Goal: Information Seeking & Learning: Learn about a topic

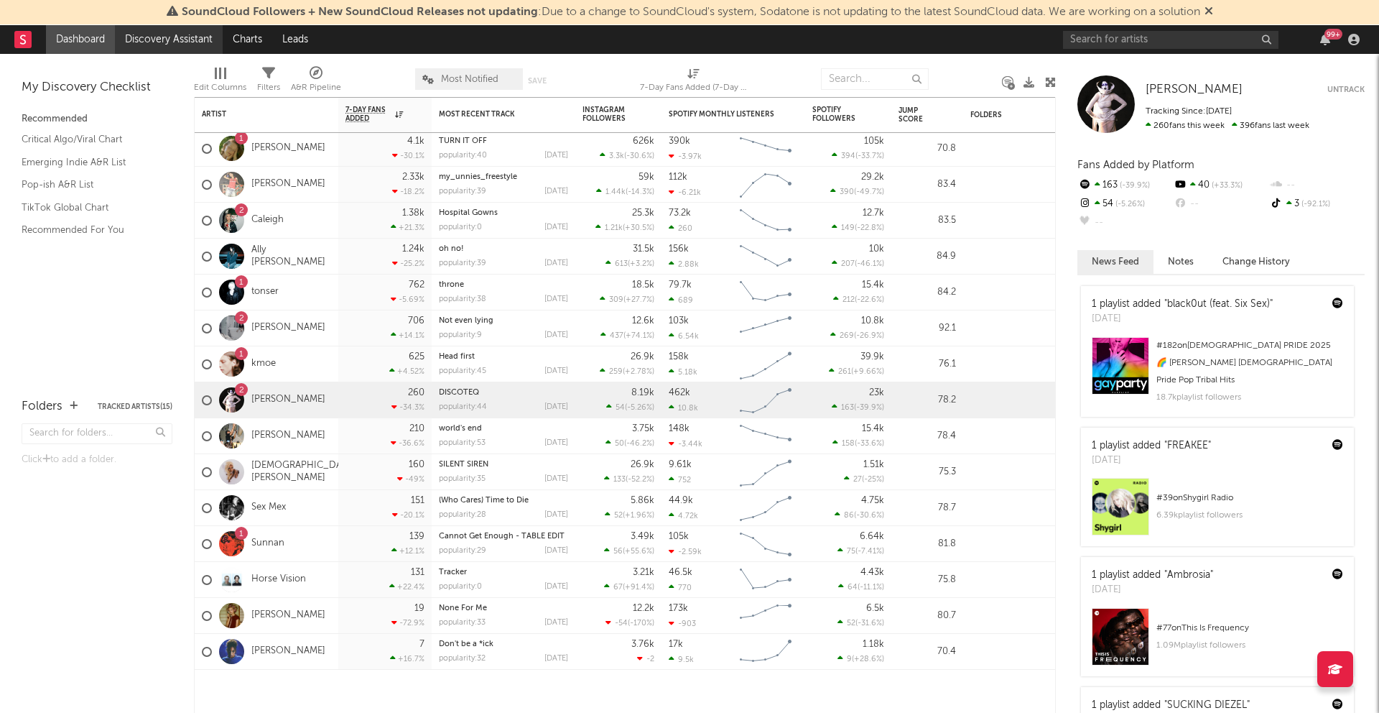
click at [175, 39] on link "Discovery Assistant" at bounding box center [169, 39] width 108 height 29
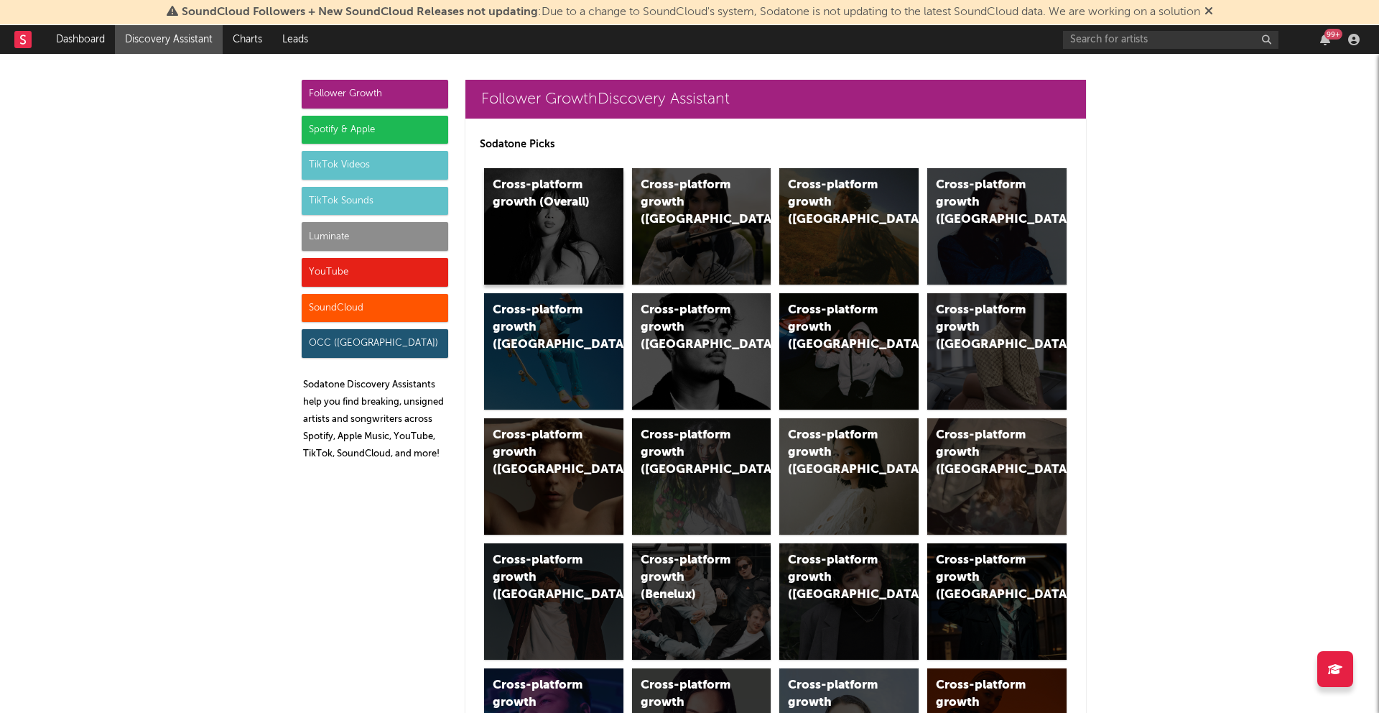
click at [580, 223] on div "Cross-platform growth (Overall)" at bounding box center [553, 226] width 139 height 116
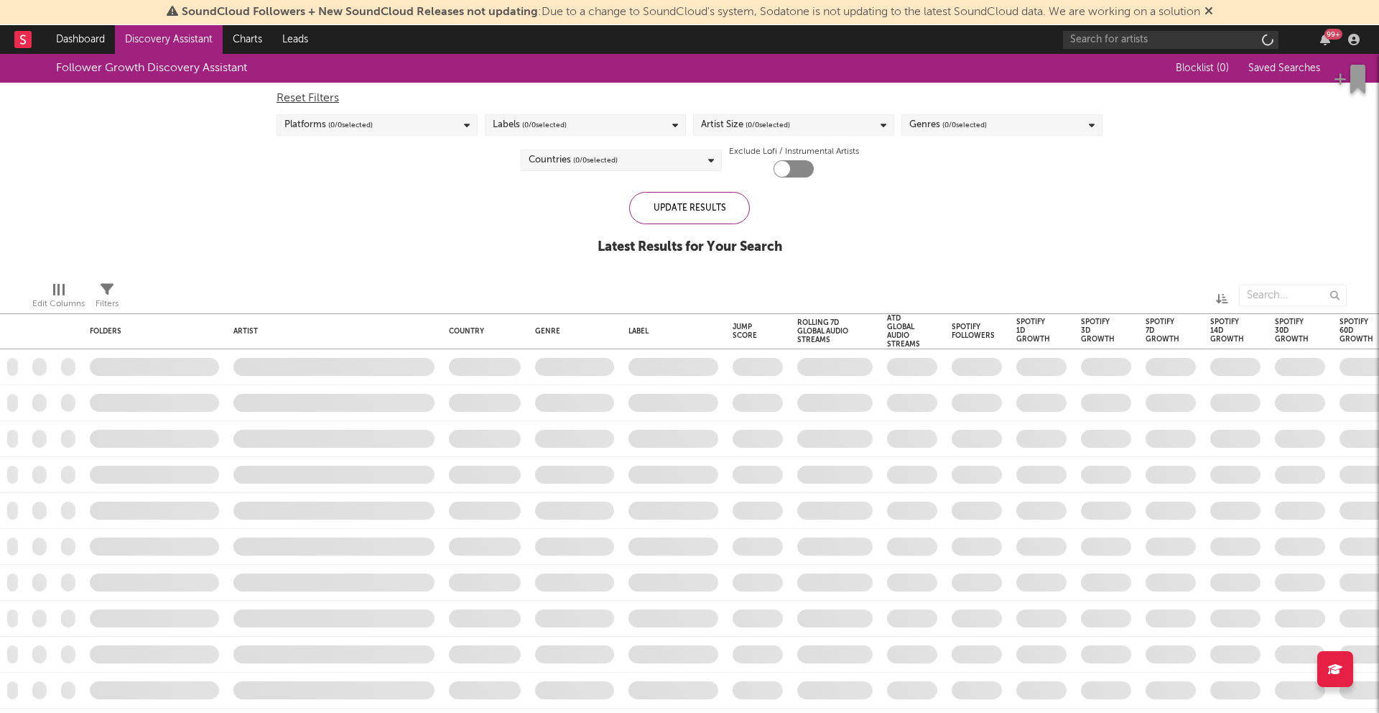
checkbox input "true"
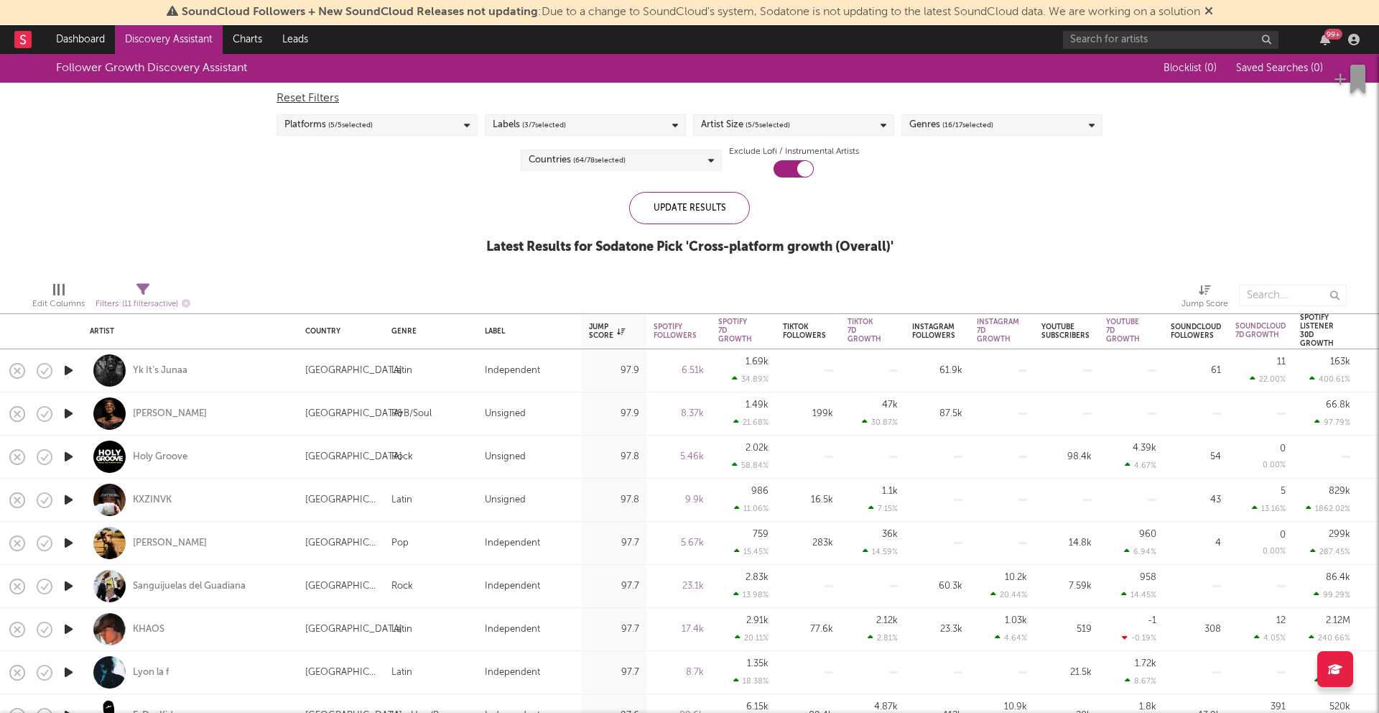
click at [567, 137] on div "Reset Filters Platforms ( 5 / 5 selected) Labels ( 3 / 7 selected) Artist Size …" at bounding box center [689, 130] width 840 height 95
click at [569, 123] on div "Labels ( 3 / 7 selected)" at bounding box center [585, 125] width 201 height 22
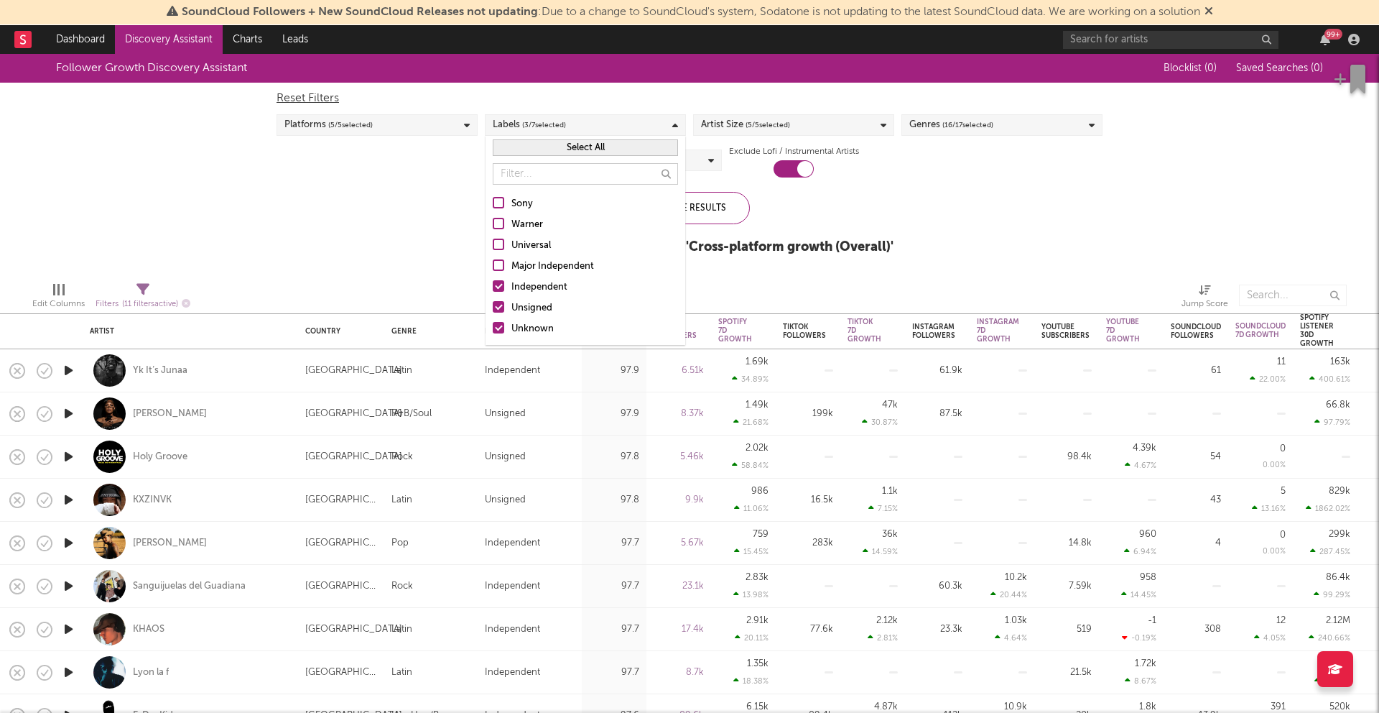
click at [552, 282] on div "Independent" at bounding box center [594, 287] width 167 height 17
click at [493, 282] on input "Independent" at bounding box center [493, 287] width 0 height 17
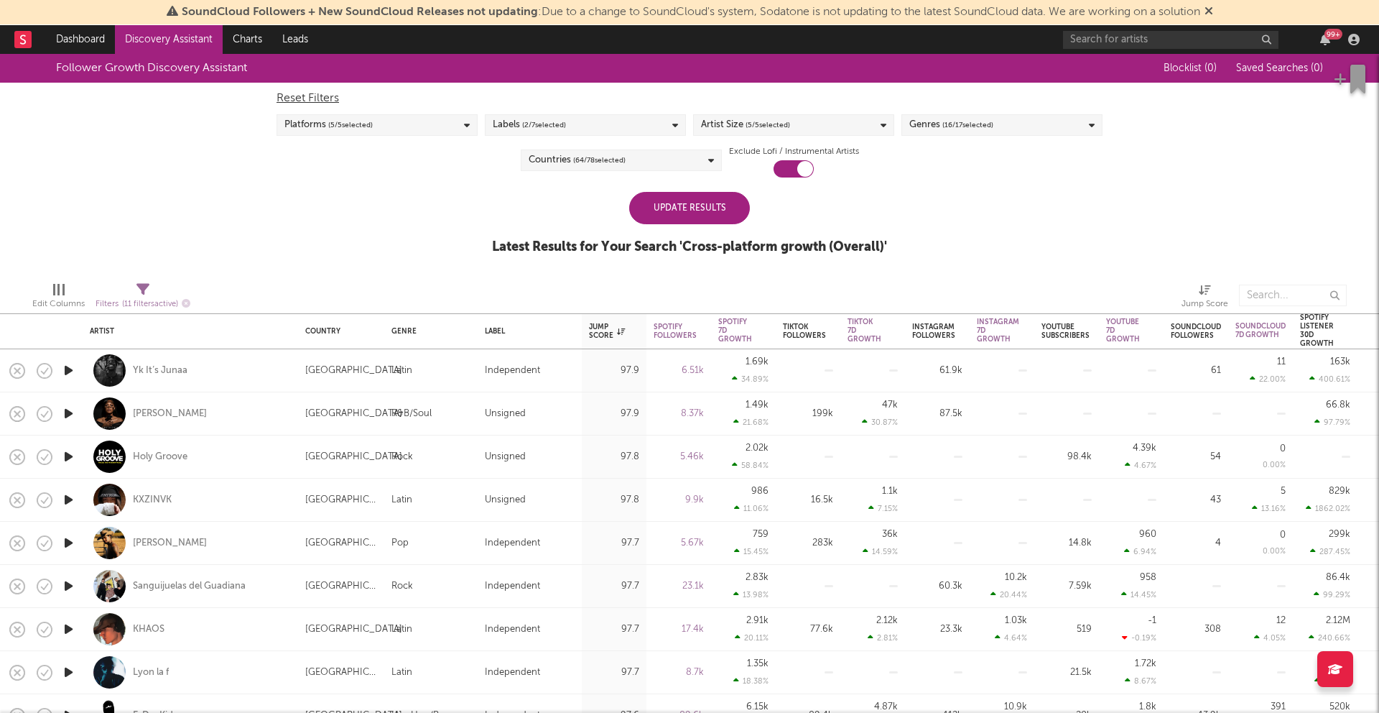
click at [713, 199] on div "Update Results" at bounding box center [689, 208] width 121 height 32
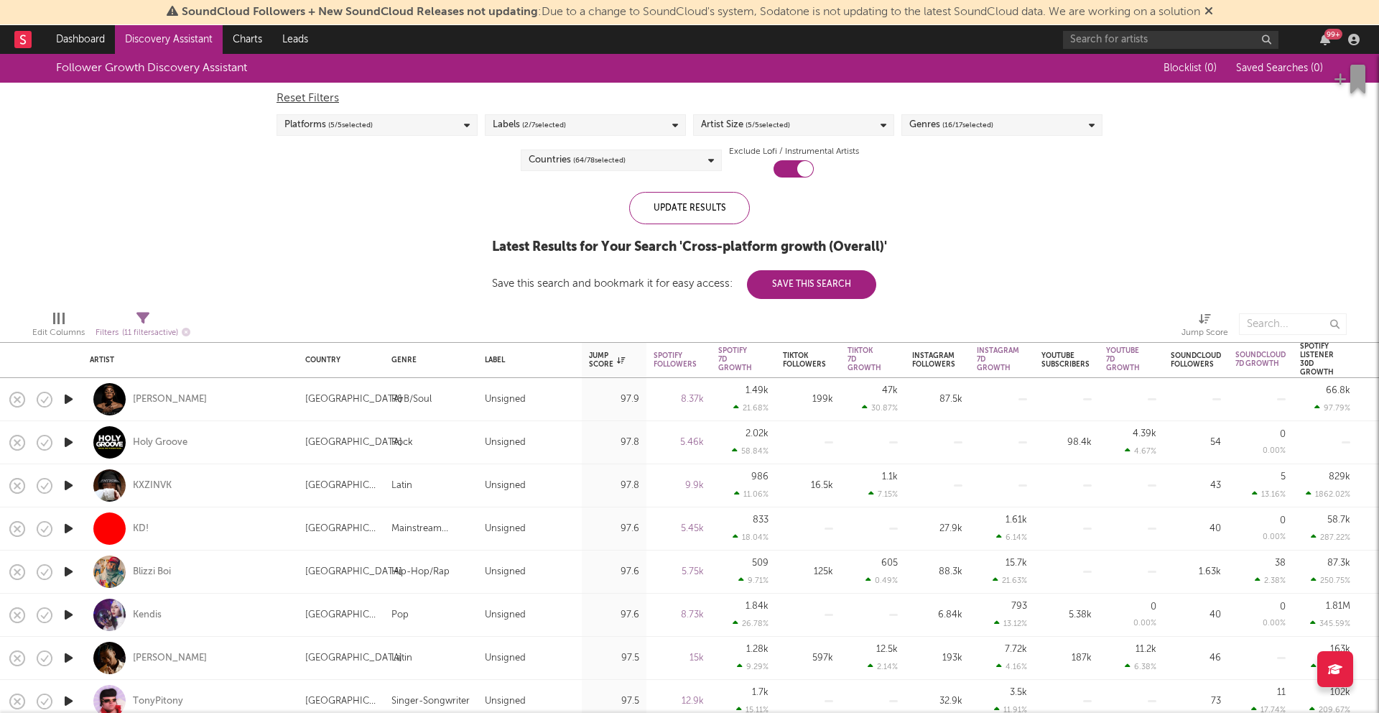
click at [753, 116] on span "( 5 / 5 selected)" at bounding box center [768, 124] width 45 height 17
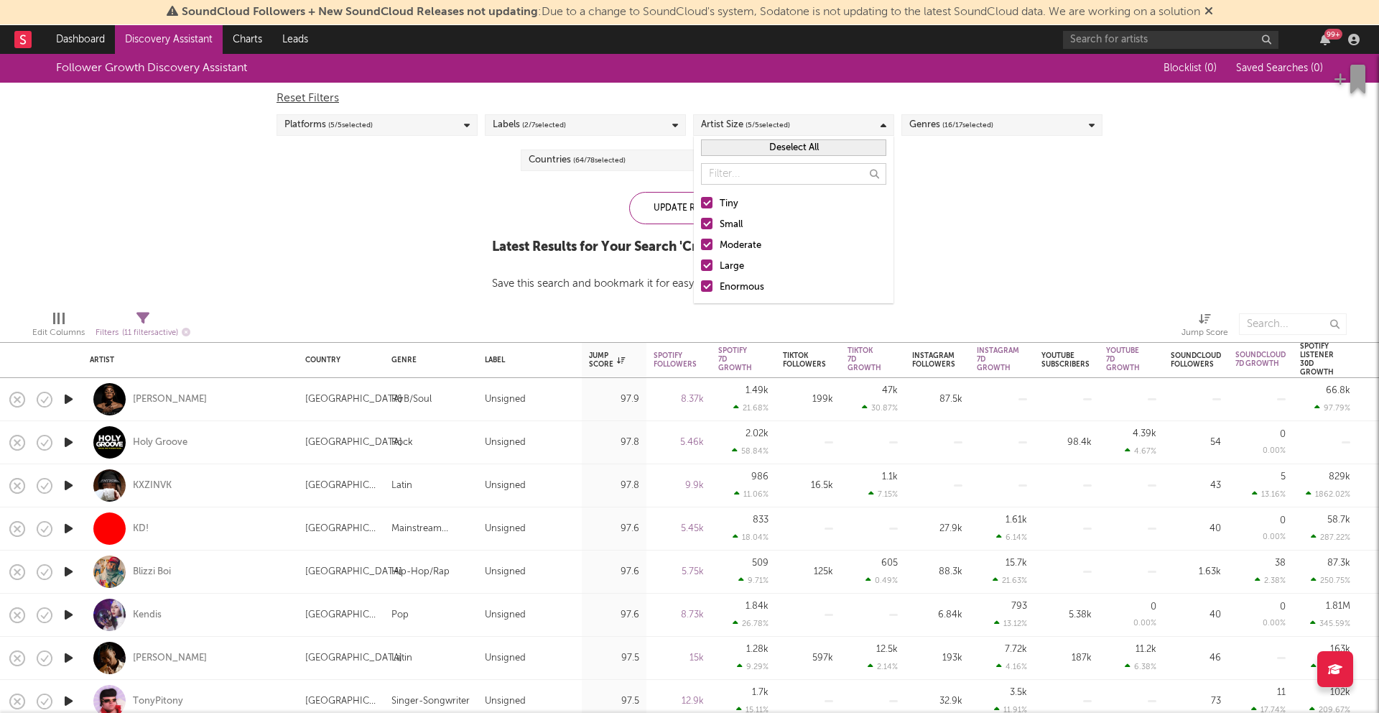
click at [753, 116] on span "( 5 / 5 selected)" at bounding box center [768, 124] width 45 height 17
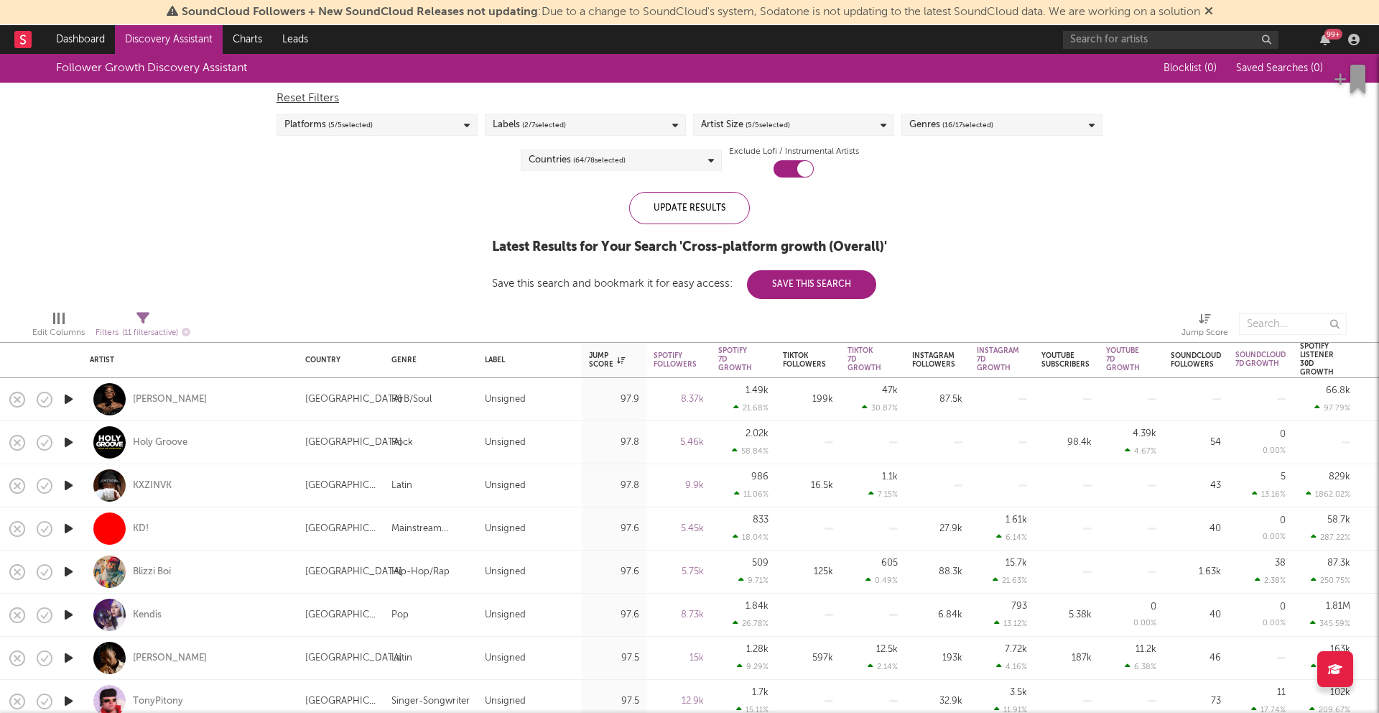
click at [826, 124] on div "Artist Size ( 5 / 5 selected)" at bounding box center [793, 125] width 201 height 22
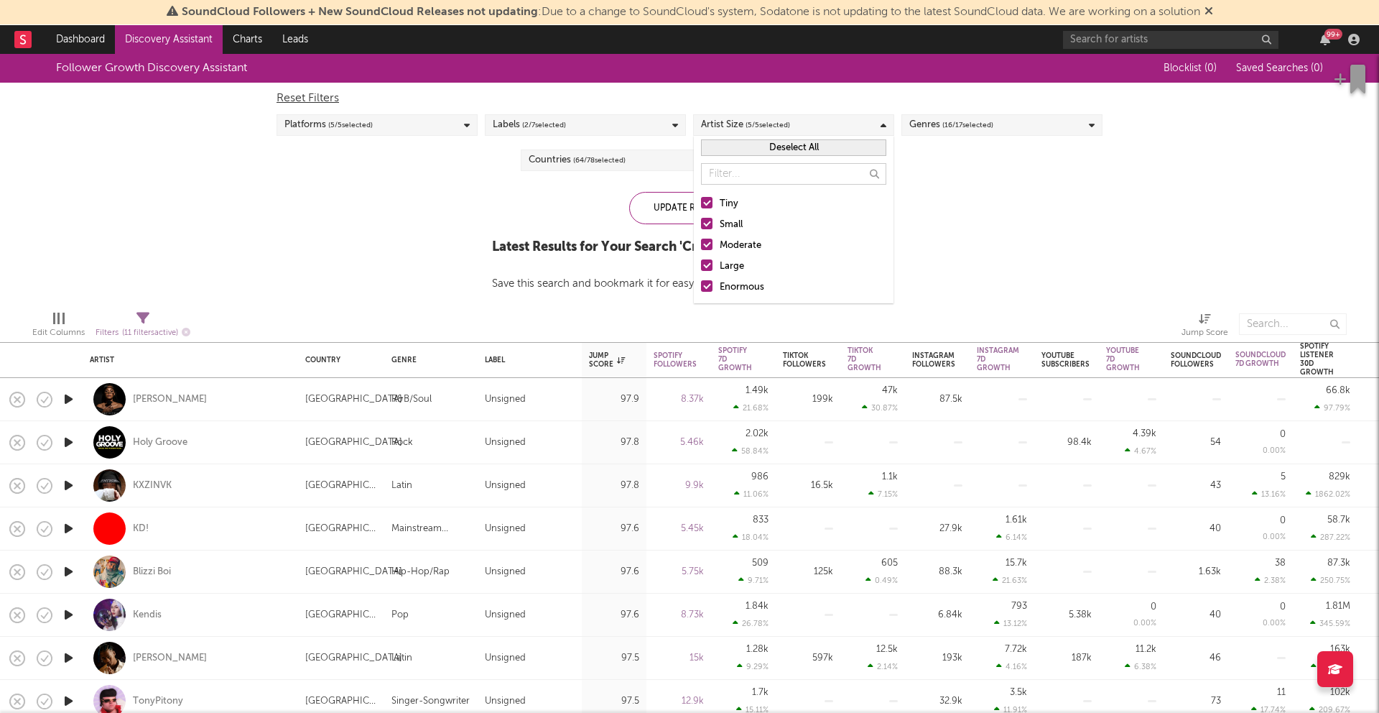
click at [945, 115] on div "Genres ( 16 / 17 selected)" at bounding box center [1001, 125] width 201 height 22
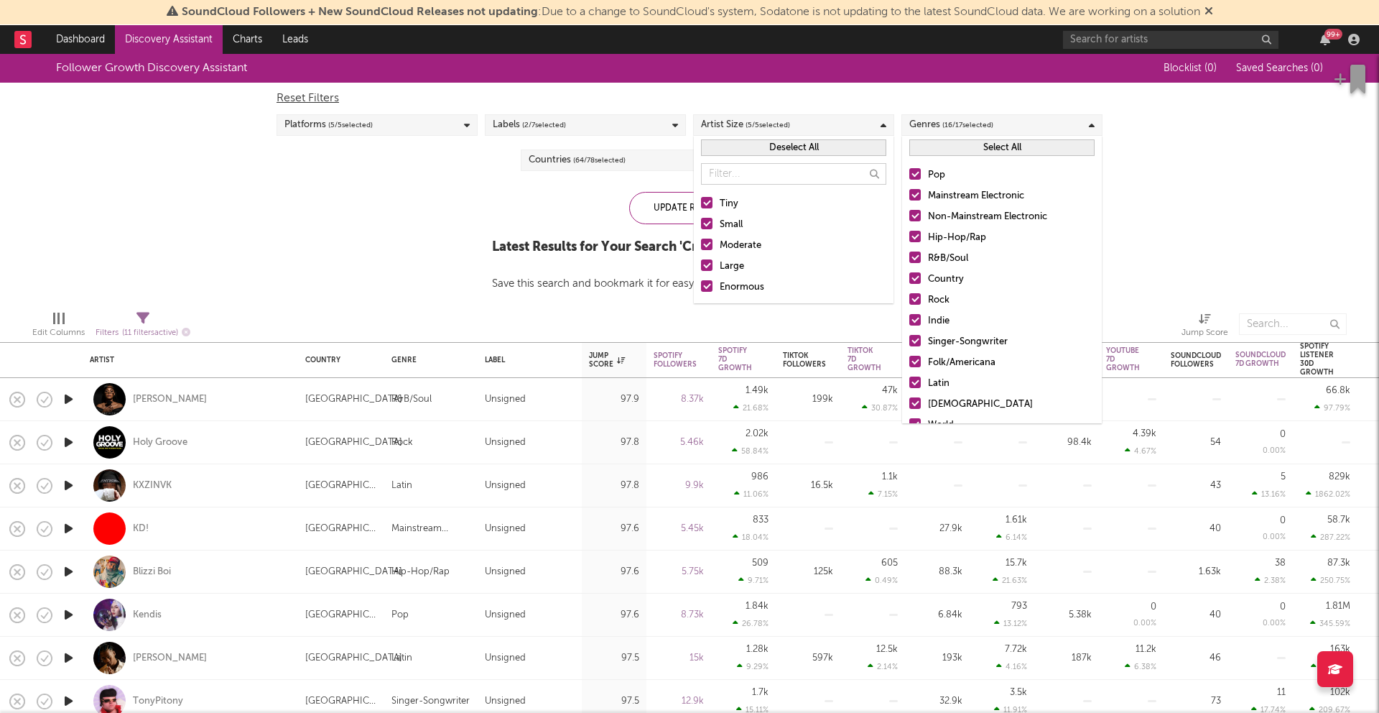
click at [947, 118] on span "( 16 / 17 selected)" at bounding box center [967, 124] width 51 height 17
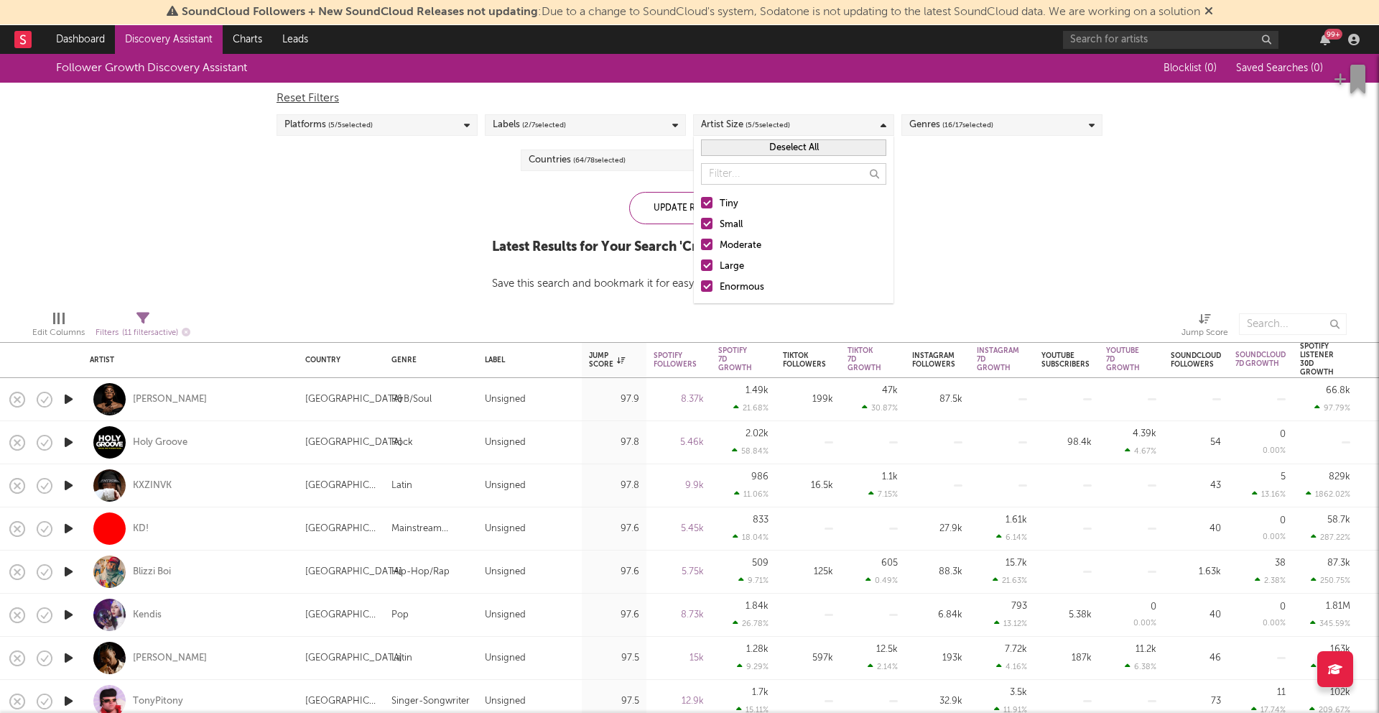
click at [817, 131] on div "Artist Size ( 5 / 5 selected)" at bounding box center [793, 125] width 201 height 22
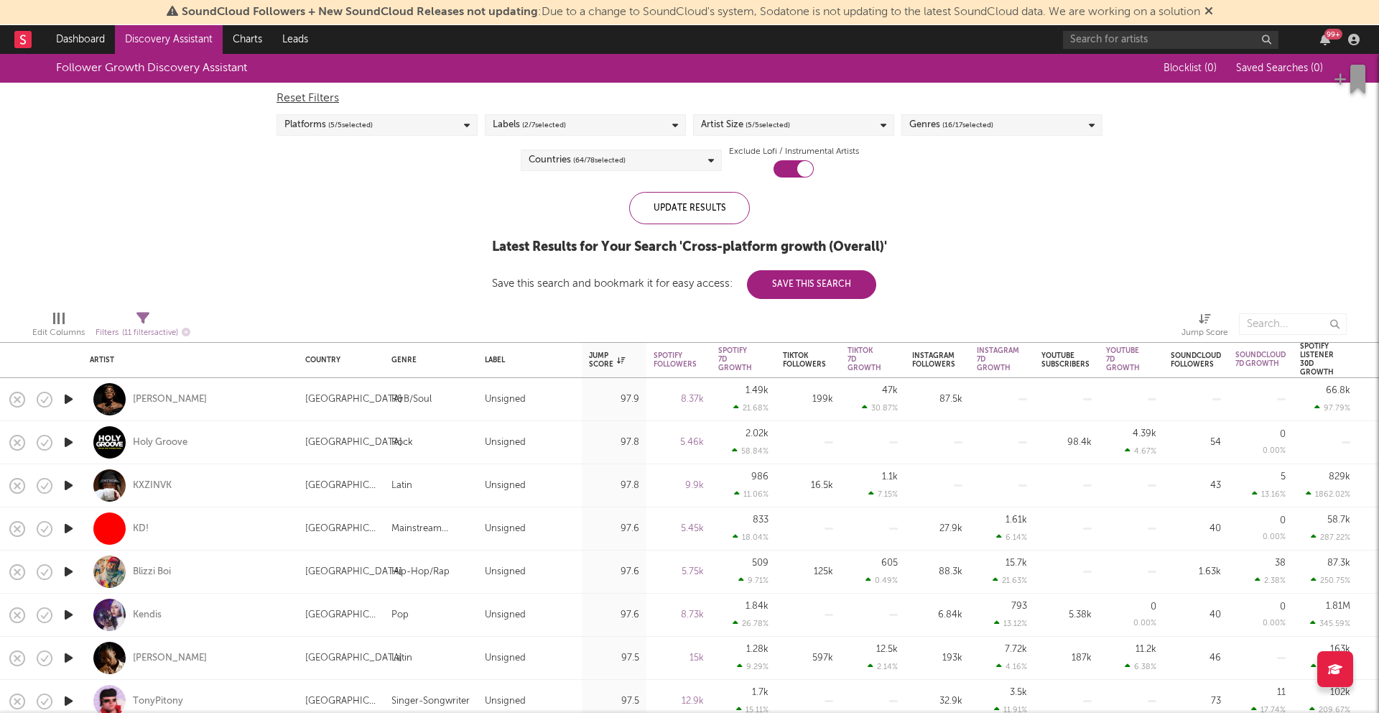
click at [968, 129] on span "( 16 / 17 selected)" at bounding box center [967, 124] width 51 height 17
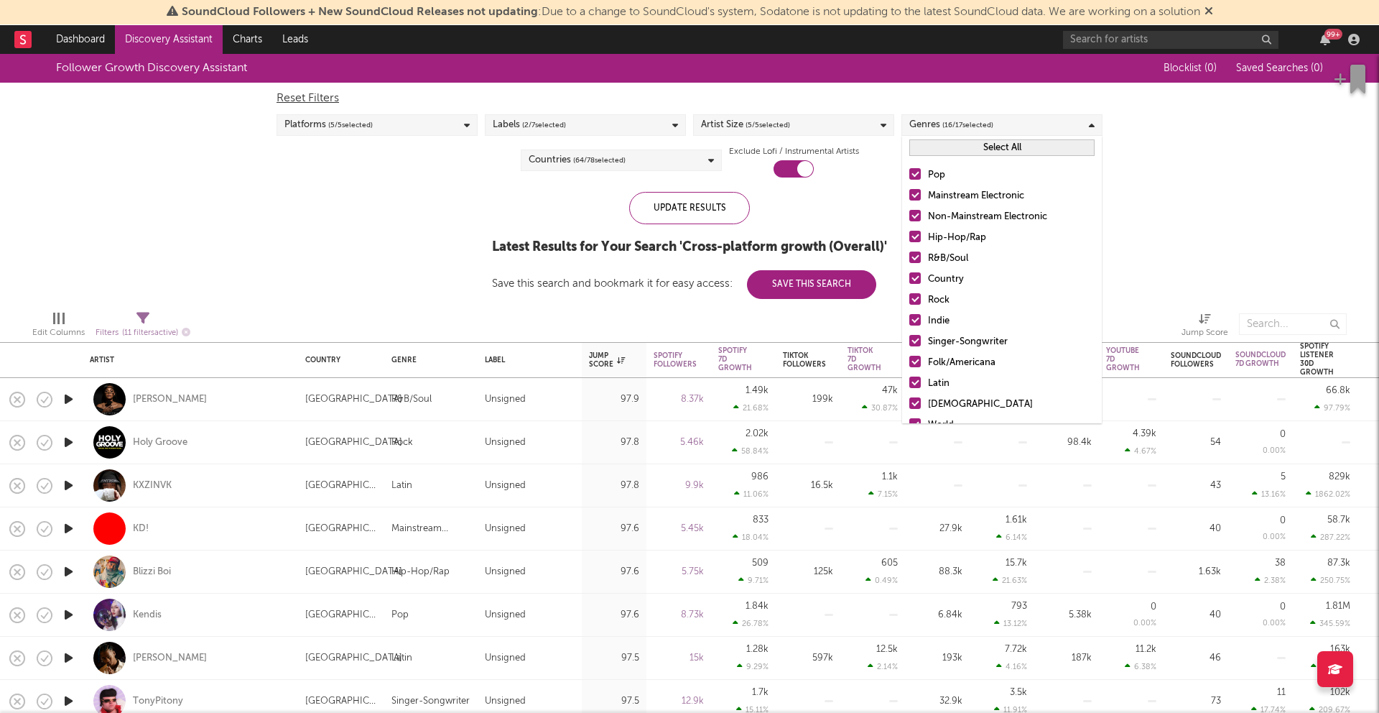
click at [980, 119] on span "( 16 / 17 selected)" at bounding box center [967, 124] width 51 height 17
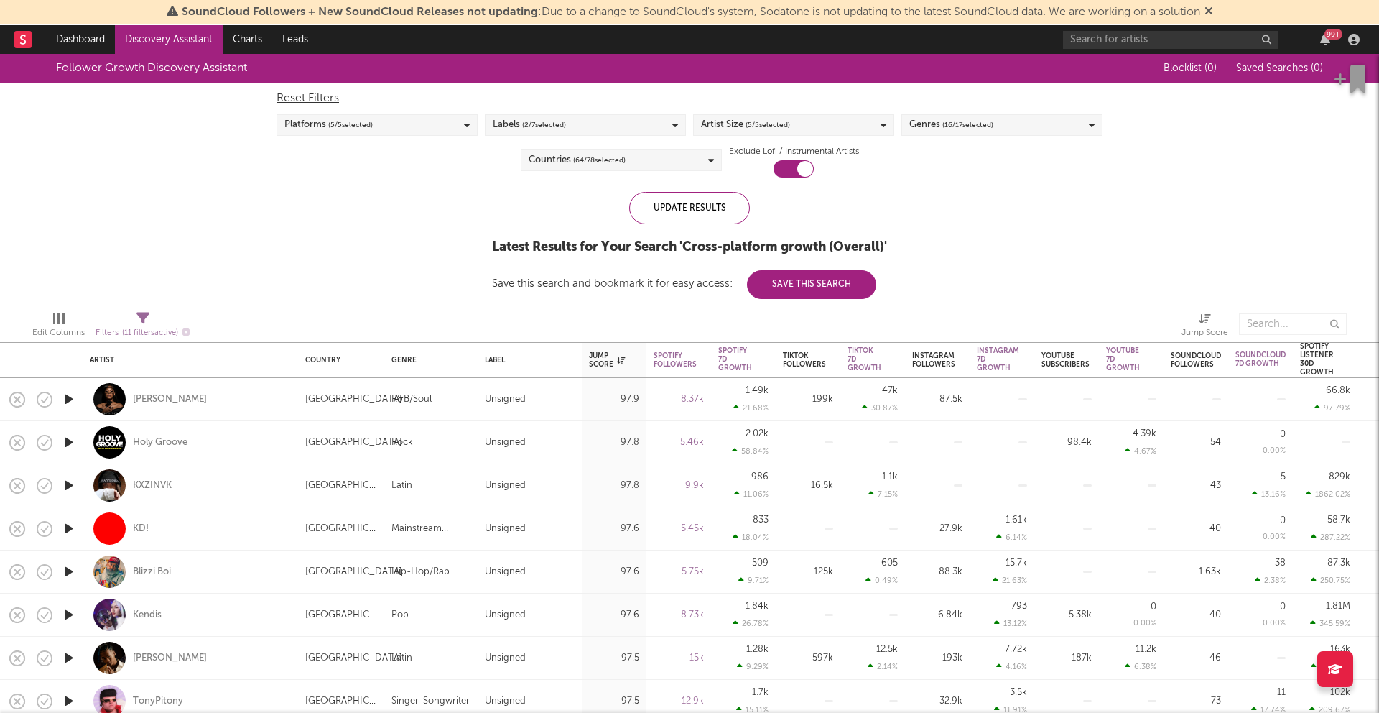
click at [939, 118] on div "Genres ( 16 / 17 selected)" at bounding box center [951, 124] width 84 height 17
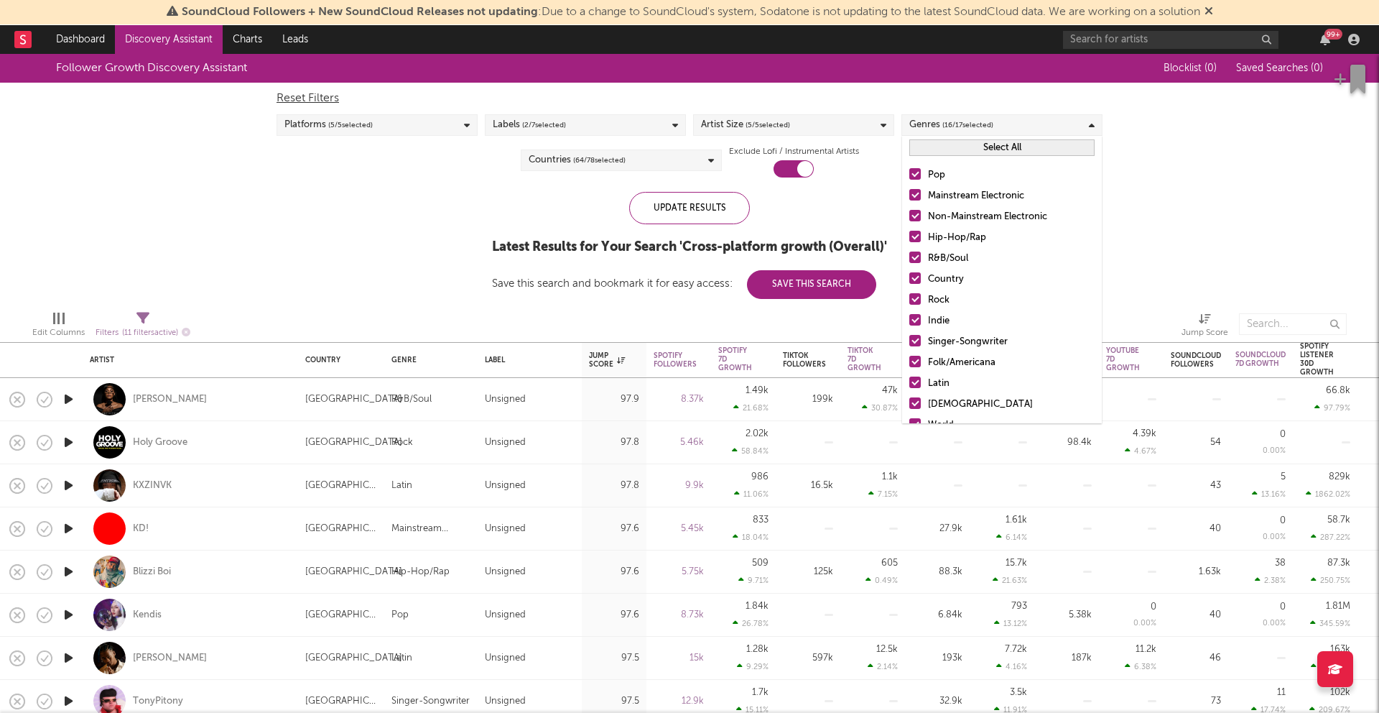
click at [939, 118] on div "Genres ( 16 / 17 selected)" at bounding box center [951, 124] width 84 height 17
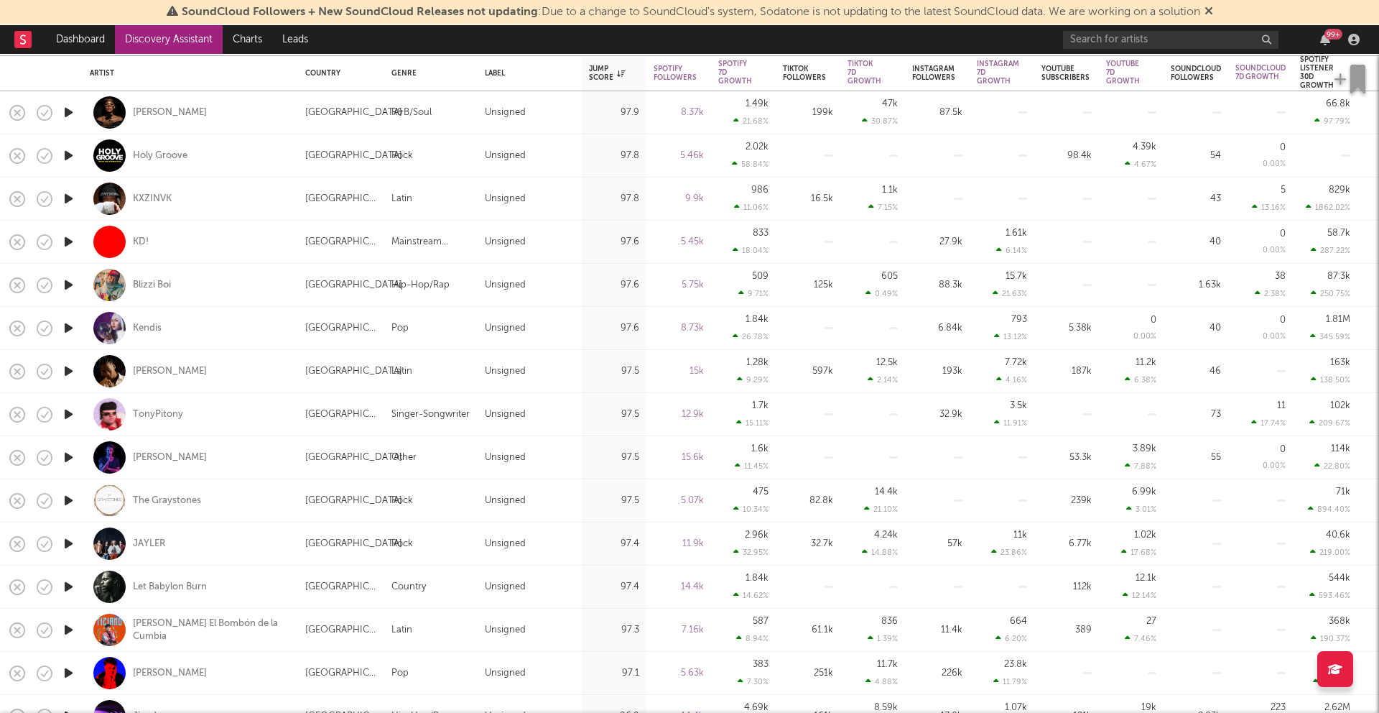
click at [141, 233] on div "KD!" at bounding box center [190, 242] width 201 height 42
select select "1w"
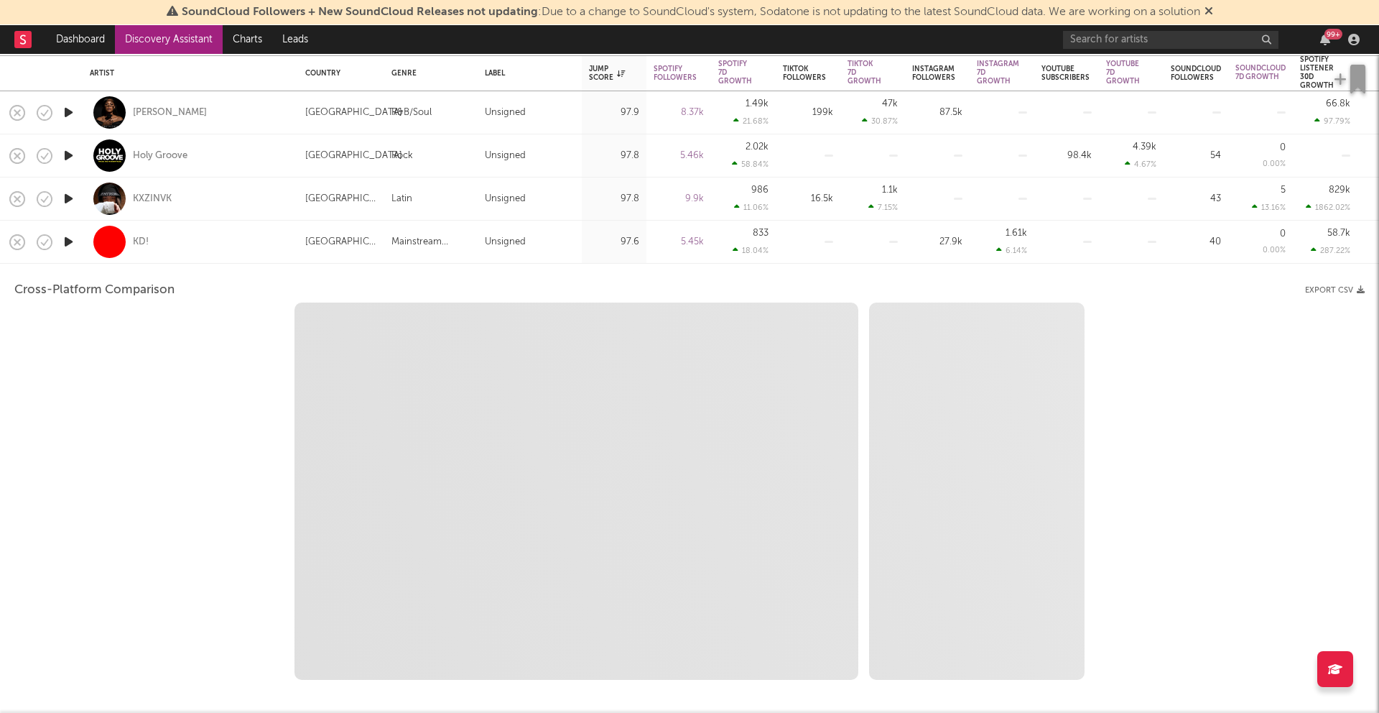
select select "1w"
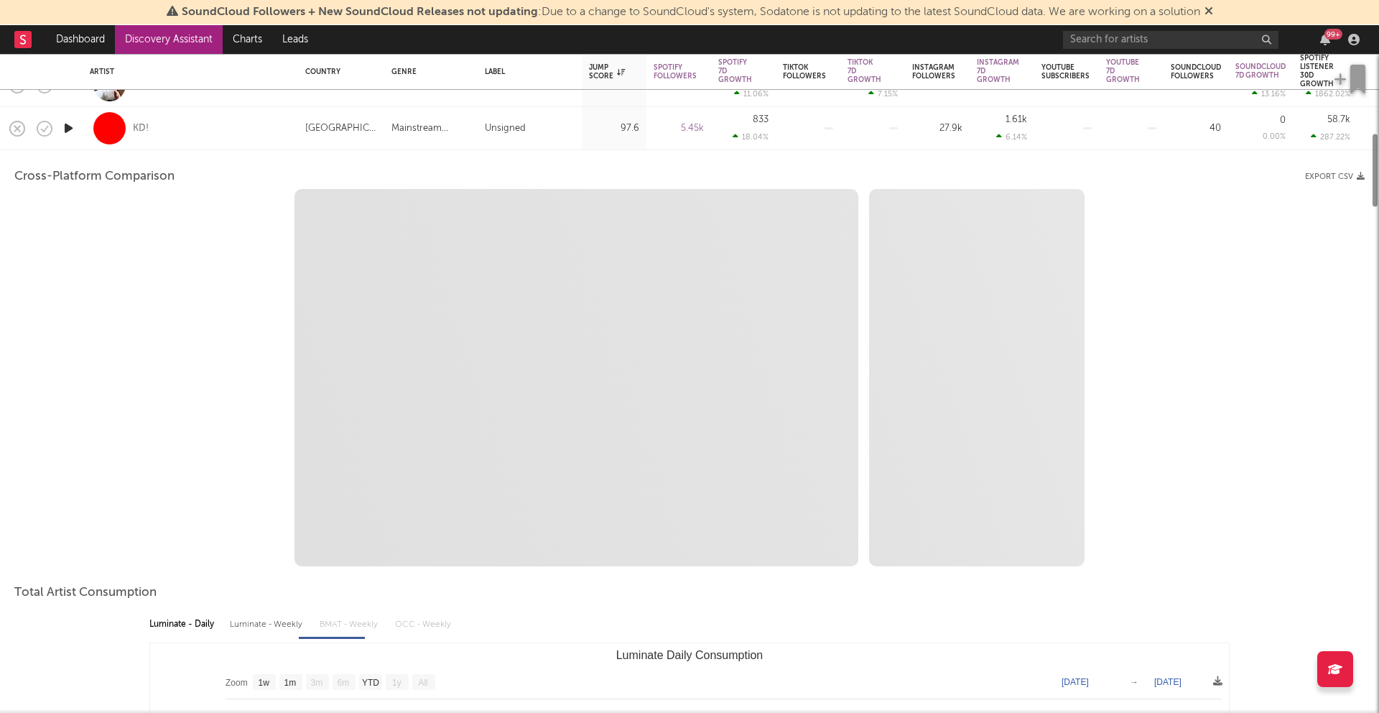
select select "1m"
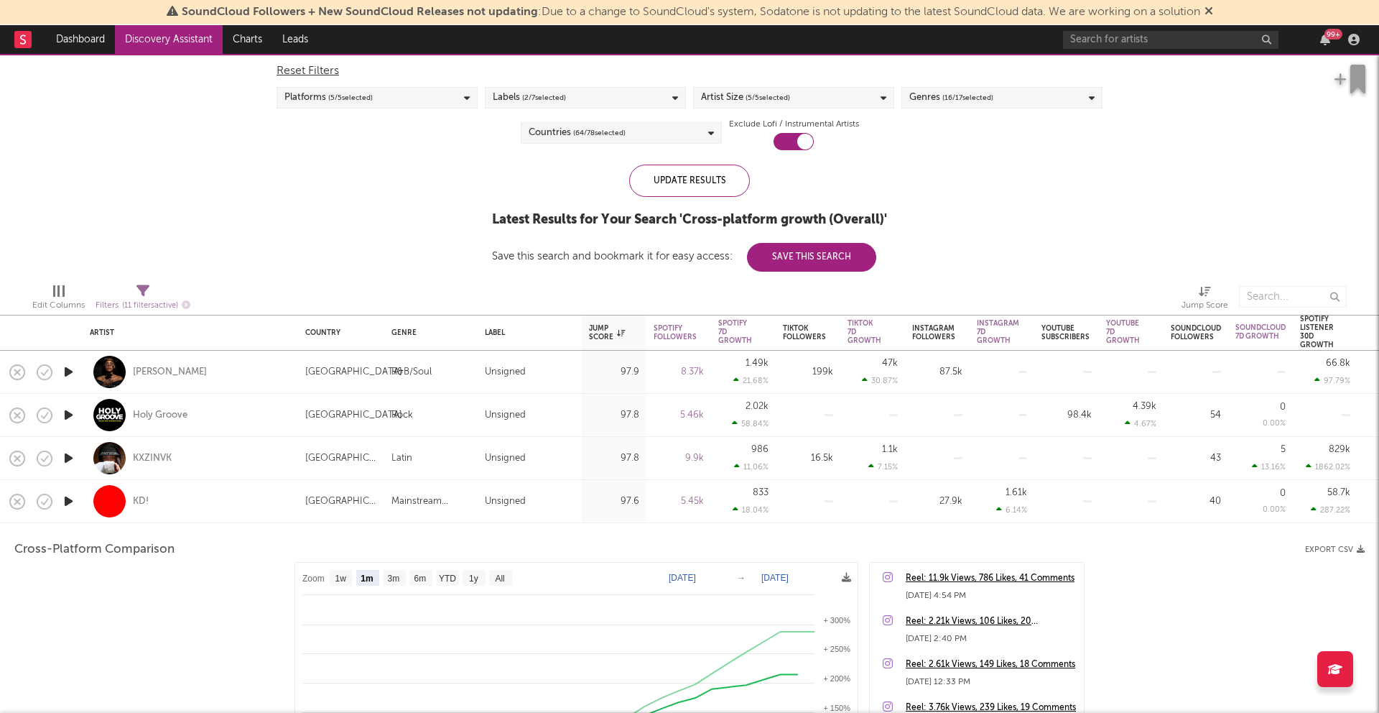
click at [264, 496] on div "KD!" at bounding box center [190, 501] width 201 height 42
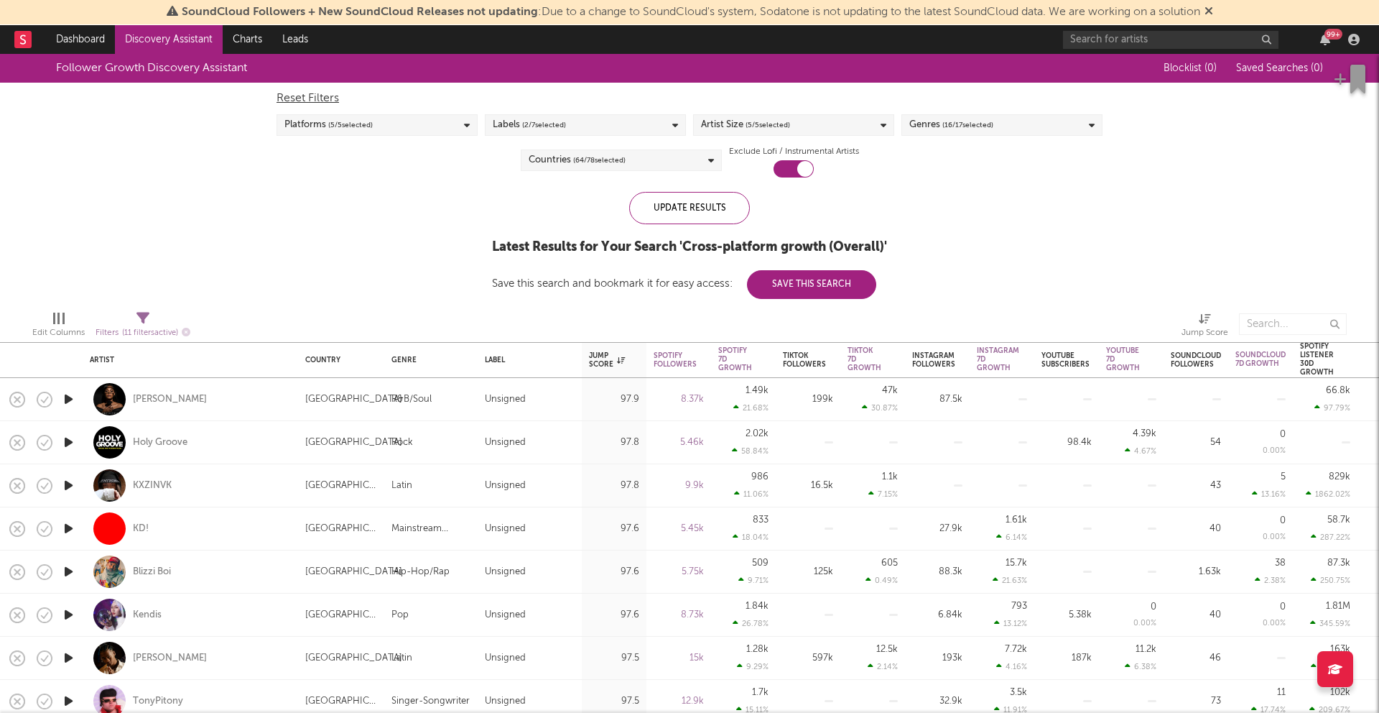
click at [945, 125] on span "( 16 / 17 selected)" at bounding box center [967, 124] width 51 height 17
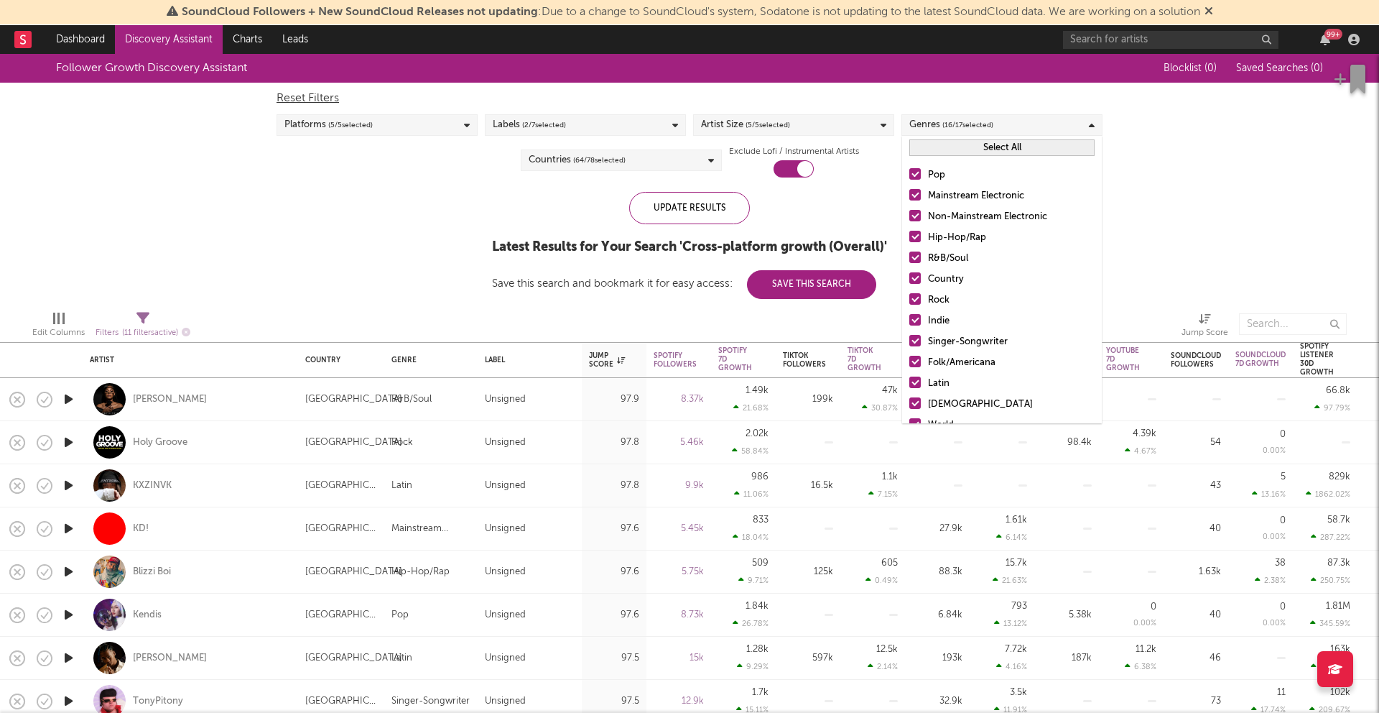
click at [975, 154] on button "Select All" at bounding box center [1001, 147] width 185 height 17
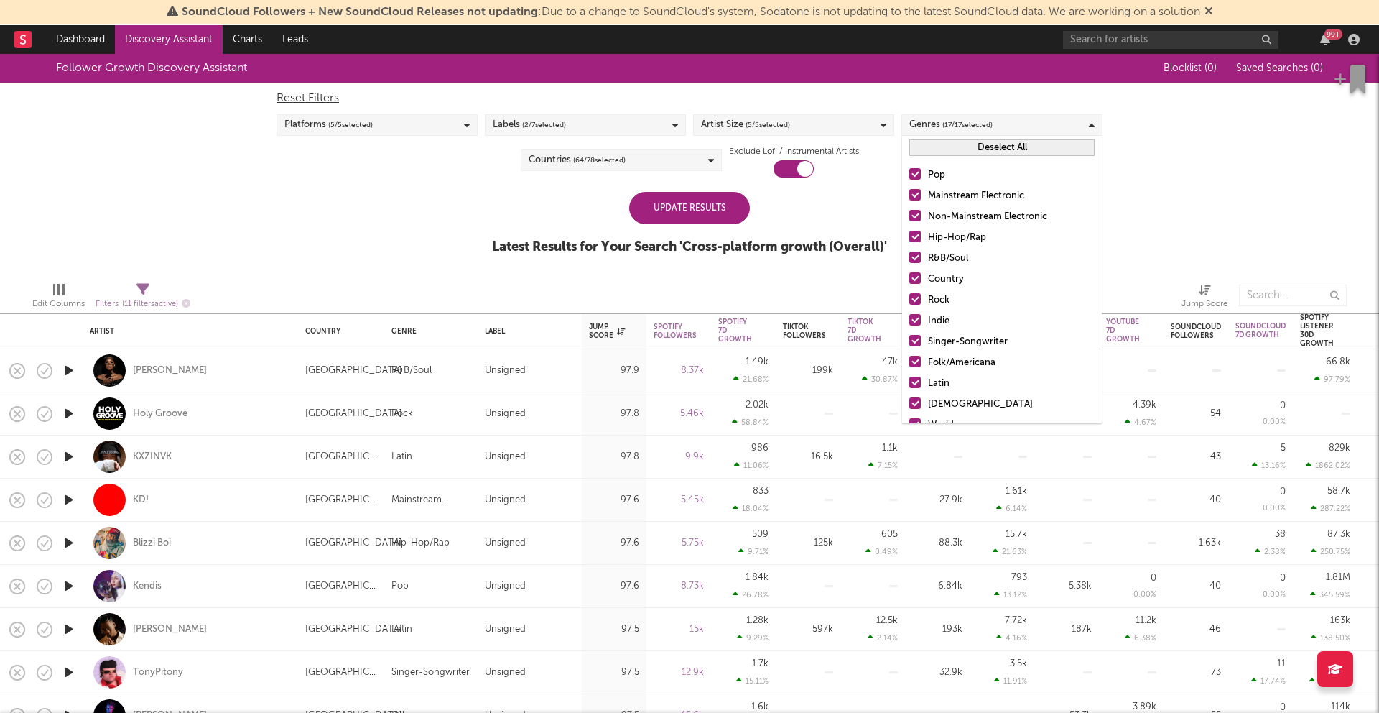
click at [975, 154] on button "Deselect All" at bounding box center [1001, 147] width 185 height 17
click at [952, 236] on div "Hip-Hop/Rap" at bounding box center [1011, 237] width 167 height 17
click at [909, 236] on input "Hip-Hop/Rap" at bounding box center [909, 237] width 0 height 17
click at [942, 177] on div "Pop" at bounding box center [1011, 175] width 167 height 17
click at [909, 177] on input "Pop" at bounding box center [909, 175] width 0 height 17
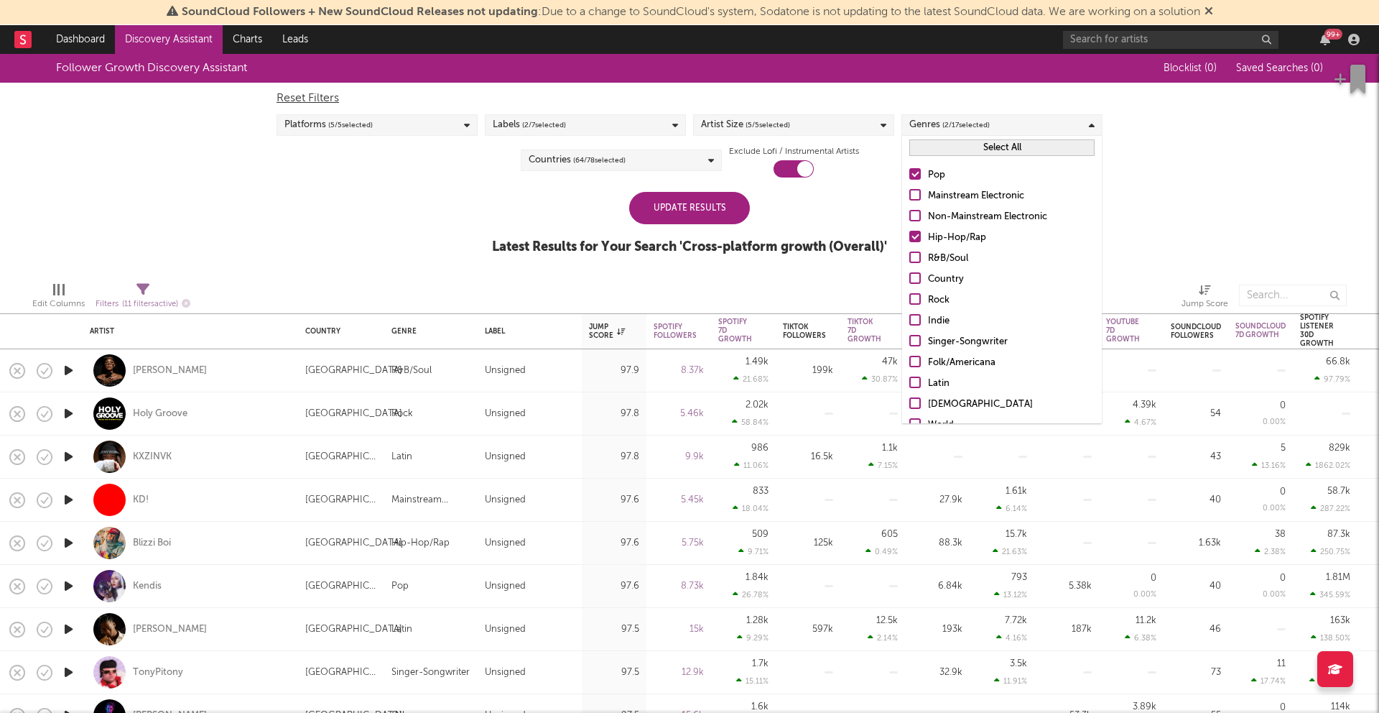
click at [989, 197] on div "Mainstream Electronic" at bounding box center [1011, 195] width 167 height 17
click at [909, 197] on input "Mainstream Electronic" at bounding box center [909, 195] width 0 height 17
click at [928, 239] on div "R&B/Soul" at bounding box center [1011, 241] width 167 height 17
click at [909, 239] on input "R&B/Soul" at bounding box center [909, 241] width 0 height 17
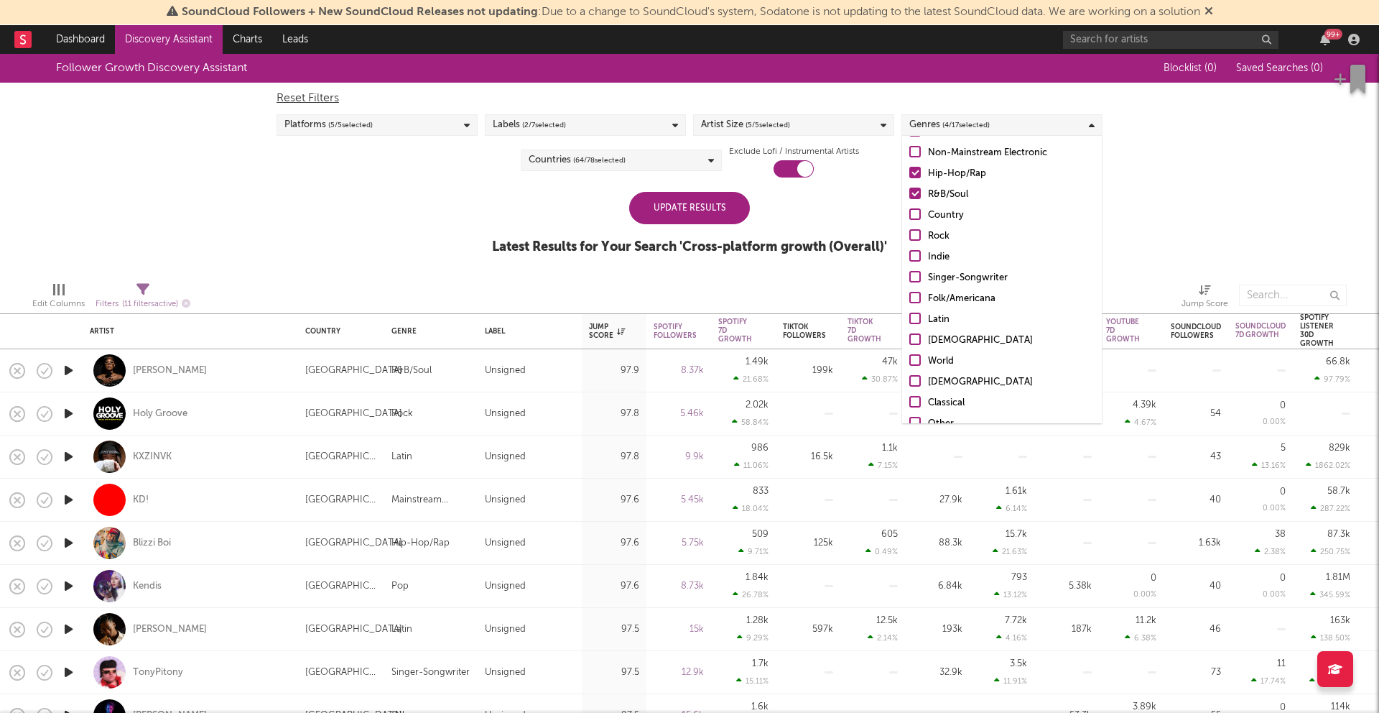
scroll to position [63, 0]
click at [929, 258] on div "Indie" at bounding box center [1011, 257] width 167 height 17
click at [924, 256] on label "Indie" at bounding box center [1001, 257] width 185 height 17
click at [909, 256] on input "Indie" at bounding box center [909, 257] width 0 height 17
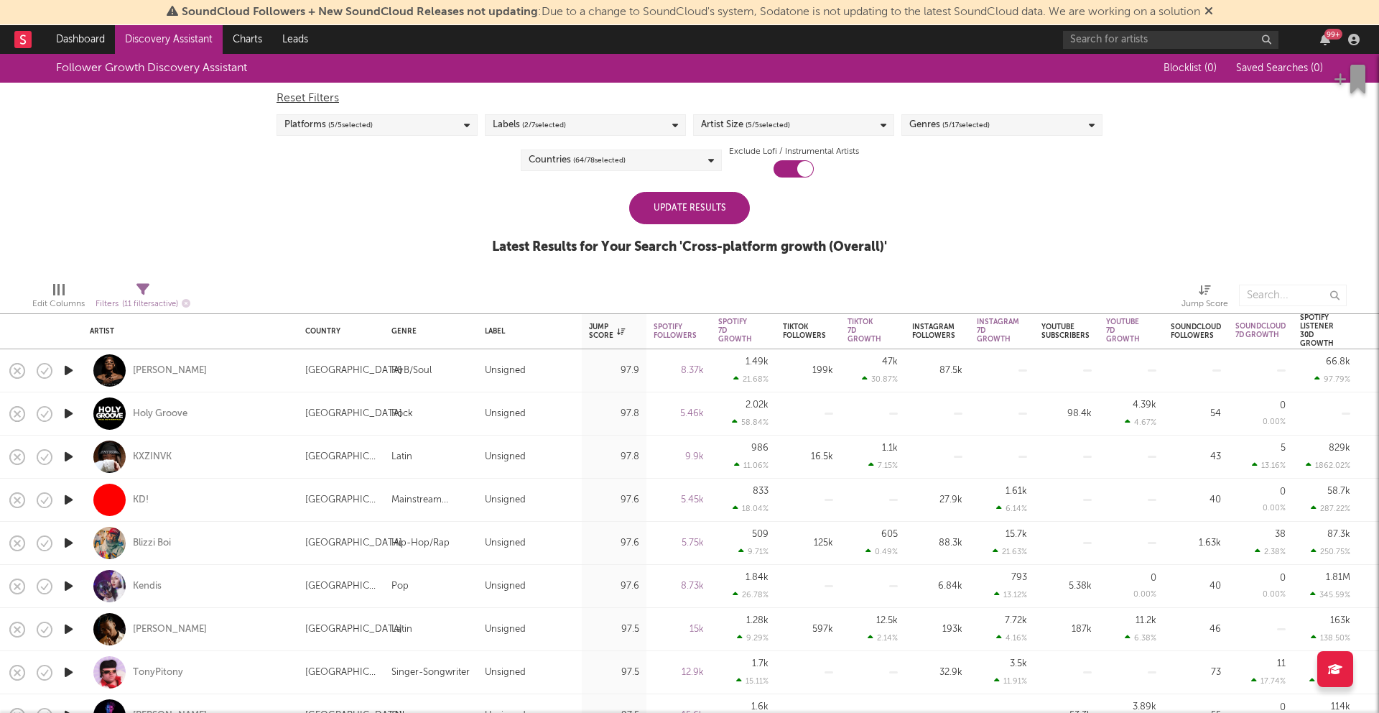
click at [864, 222] on div "Update Results Latest Results for Your Search ' Cross-platform growth (Overall)…" at bounding box center [689, 231] width 395 height 78
click at [727, 218] on div "Update Results" at bounding box center [689, 208] width 121 height 32
